Goal: Task Accomplishment & Management: Manage account settings

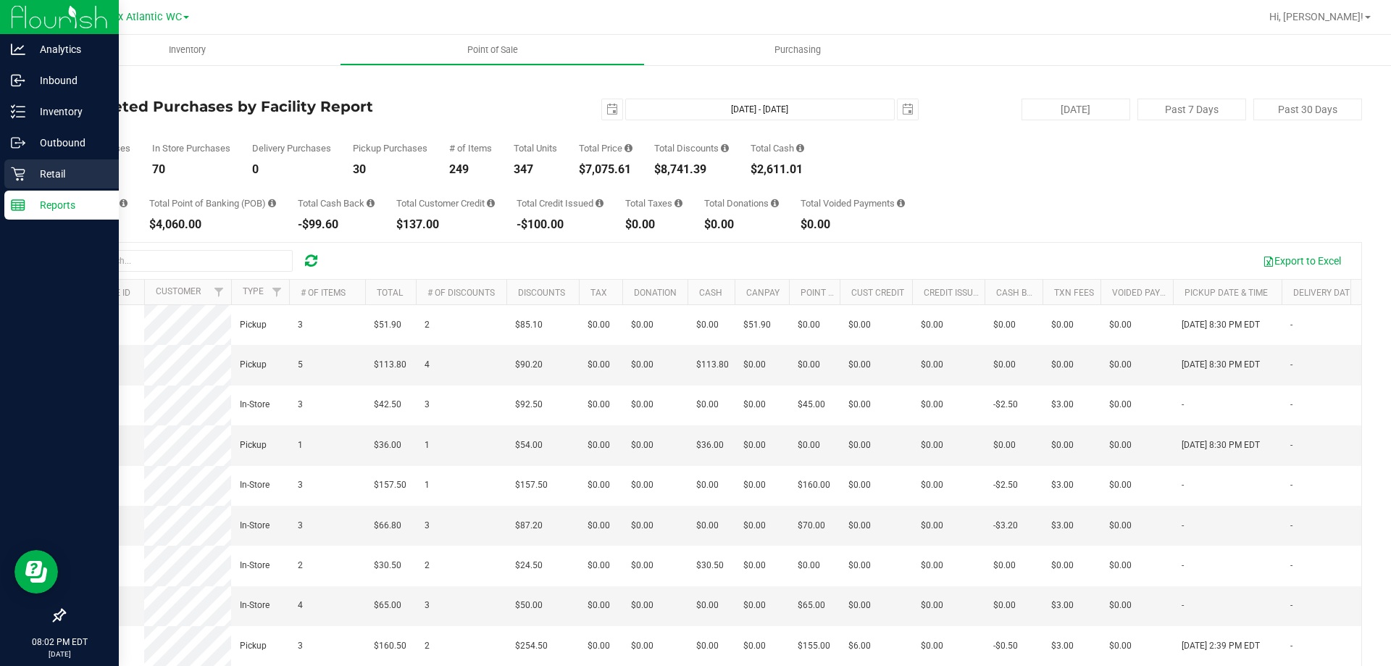
click at [32, 175] on p "Retail" at bounding box center [68, 173] width 87 height 17
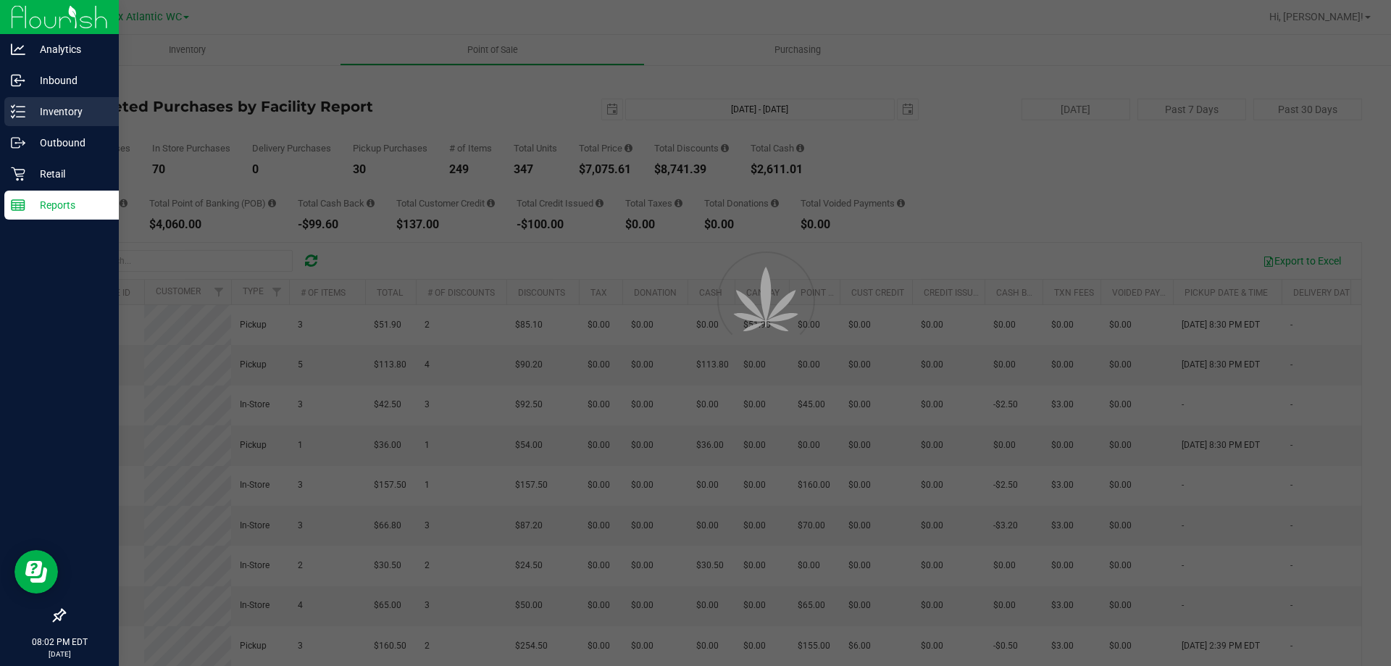
click at [62, 112] on p "Inventory" at bounding box center [68, 111] width 87 height 17
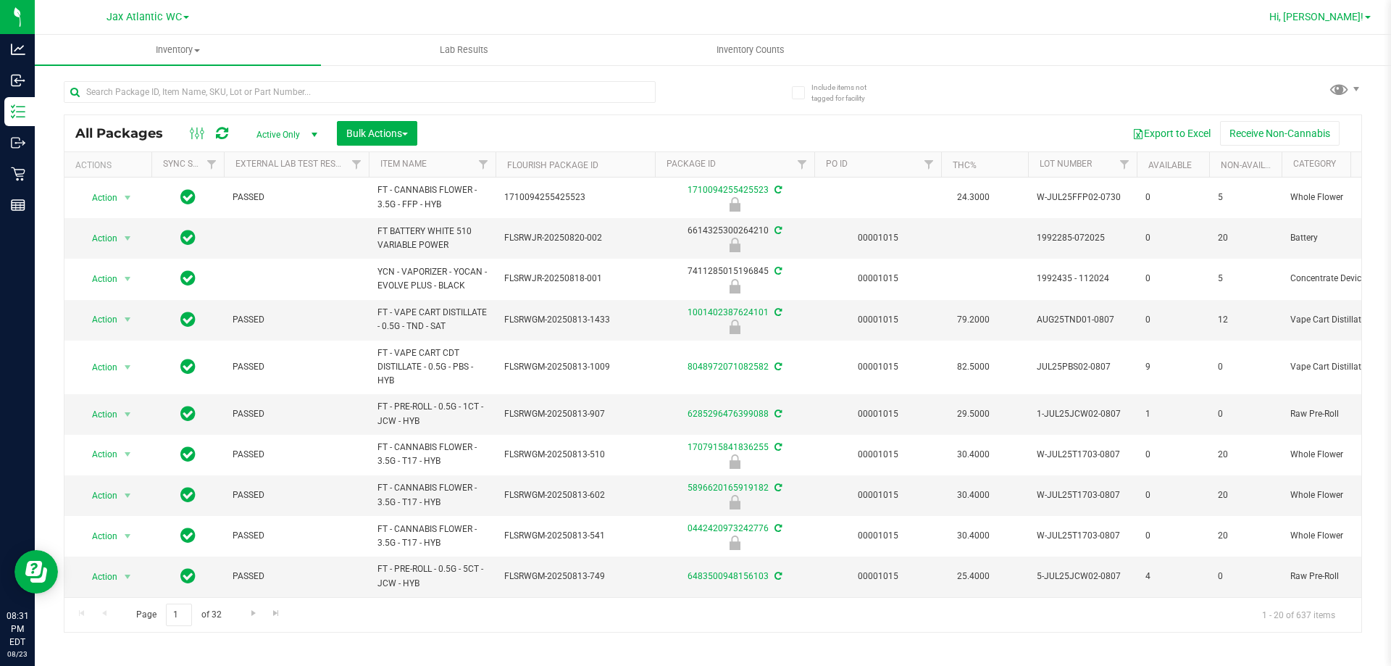
drag, startPoint x: 367, startPoint y: 27, endPoint x: 1344, endPoint y: 16, distance: 977.2
click at [1344, 16] on span "Hi, [PERSON_NAME]!" at bounding box center [1316, 17] width 94 height 12
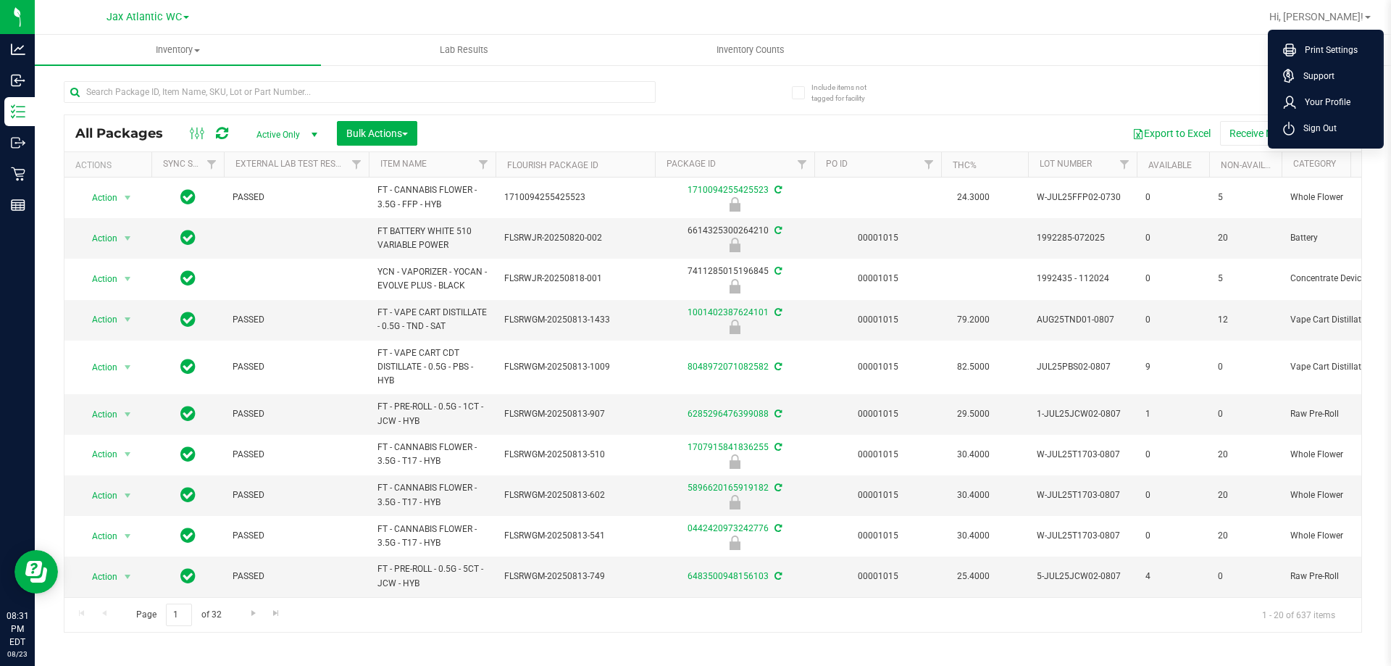
click at [1260, 19] on div at bounding box center [759, 17] width 1000 height 28
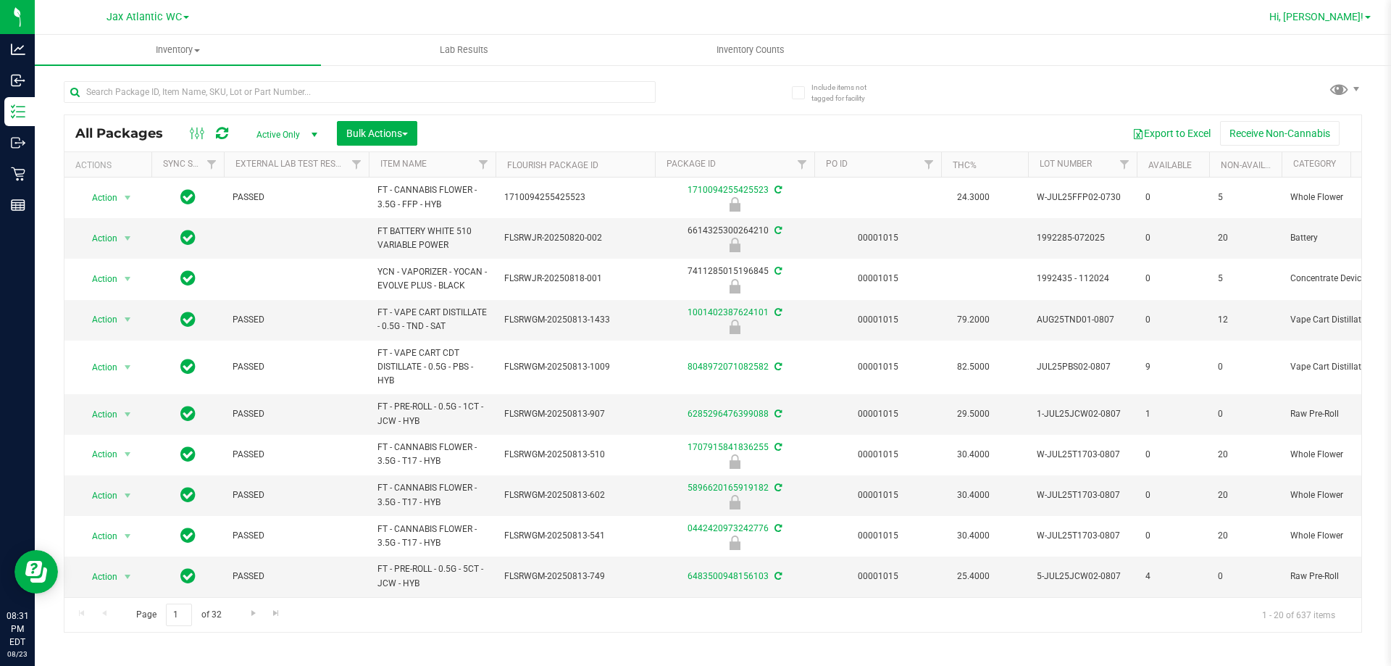
click at [1346, 19] on span "Hi, [PERSON_NAME]!" at bounding box center [1316, 17] width 94 height 12
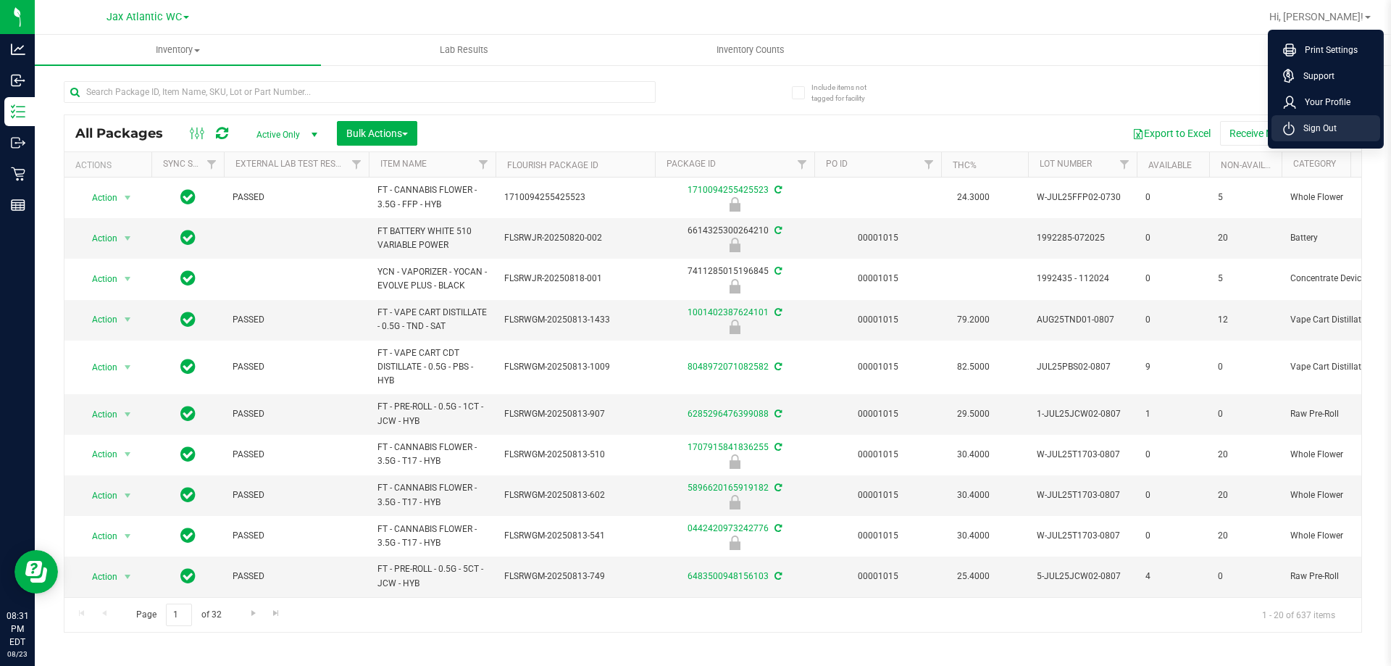
click at [1307, 125] on span "Sign Out" at bounding box center [1315, 128] width 42 height 14
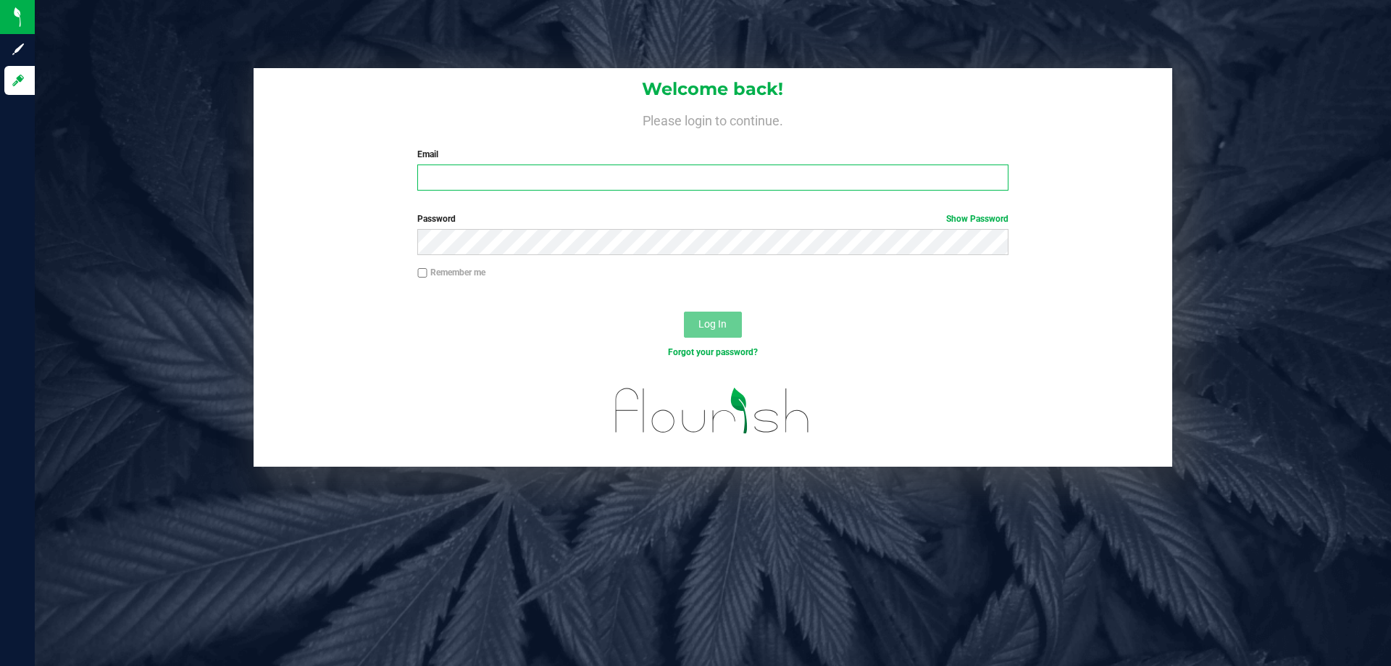
click at [821, 173] on input "Email" at bounding box center [712, 177] width 590 height 26
type input "[EMAIL_ADDRESS][DOMAIN_NAME]"
click at [684, 311] on button "Log In" at bounding box center [713, 324] width 58 height 26
